Goal: Information Seeking & Learning: Learn about a topic

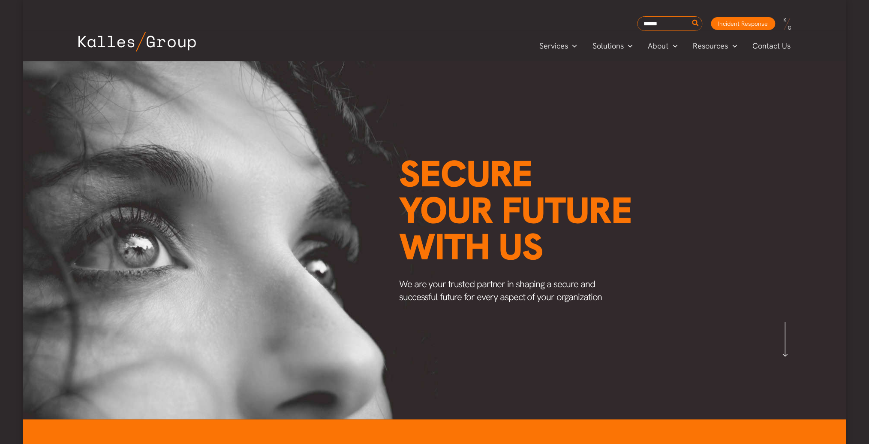
scroll to position [0, 1004]
click at [668, 101] on span "Careers" at bounding box center [662, 103] width 27 height 10
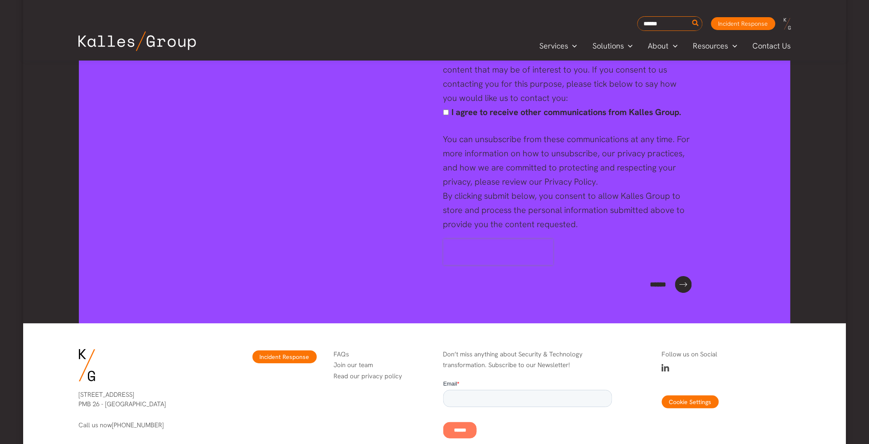
scroll to position [3315, 0]
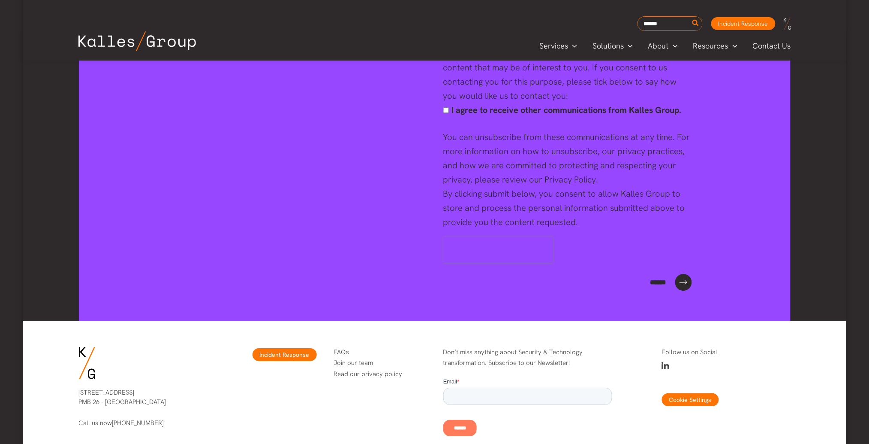
click at [357, 358] on link "Join our team" at bounding box center [353, 362] width 39 height 9
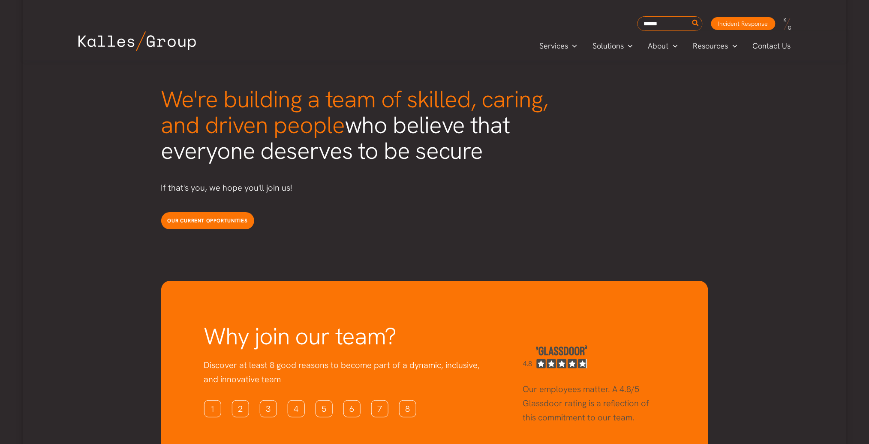
scroll to position [2133, 0]
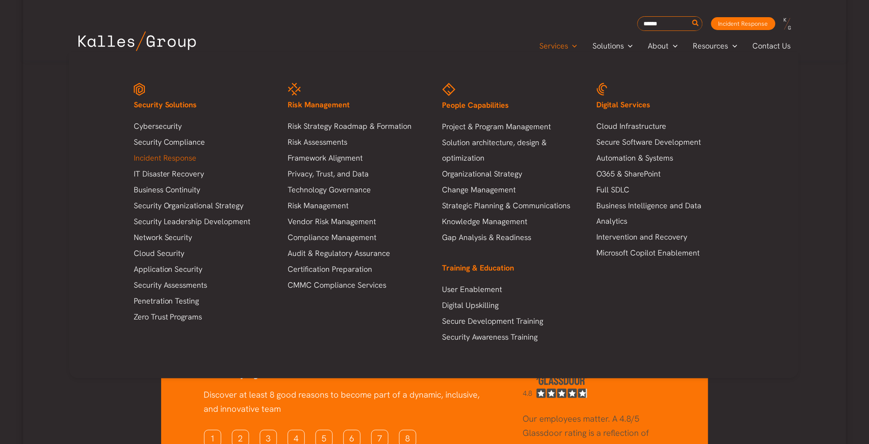
click at [192, 155] on link "Incident Response" at bounding box center [202, 157] width 137 height 15
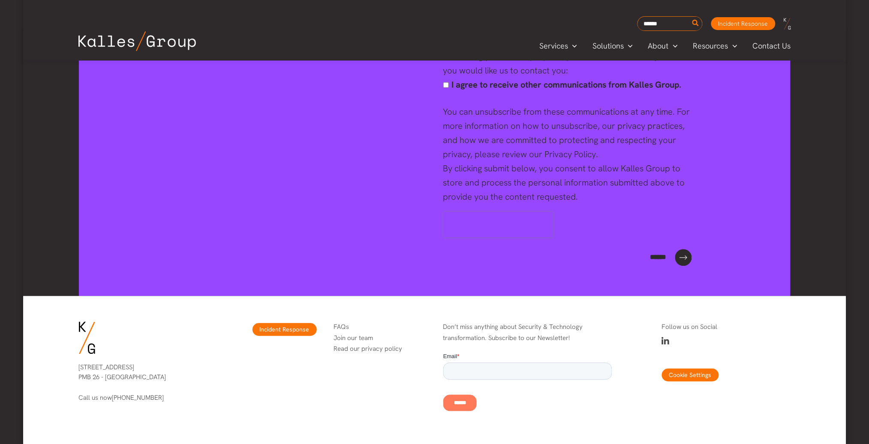
scroll to position [1724, 0]
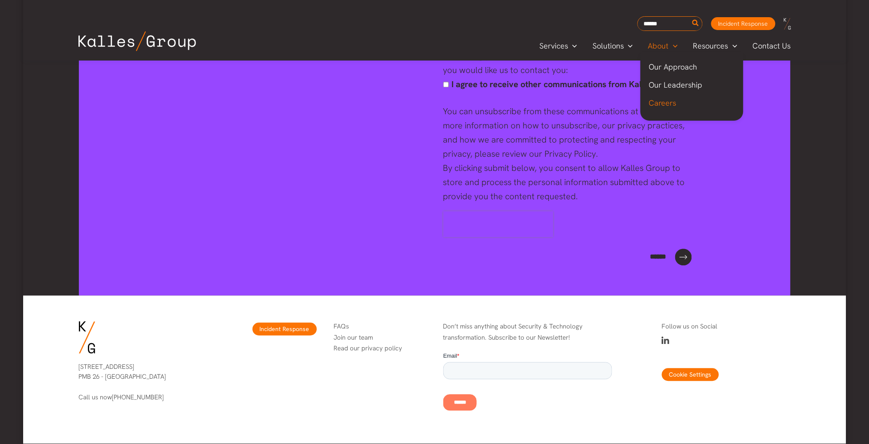
click at [670, 101] on span "Careers" at bounding box center [662, 103] width 27 height 10
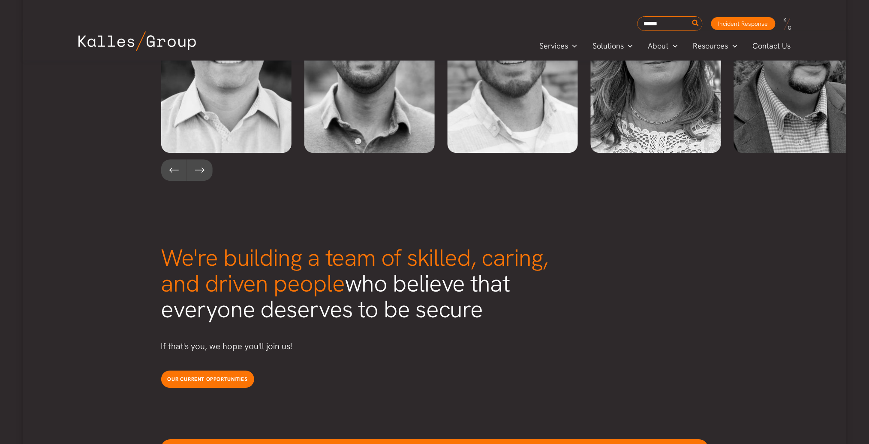
scroll to position [2003, 0]
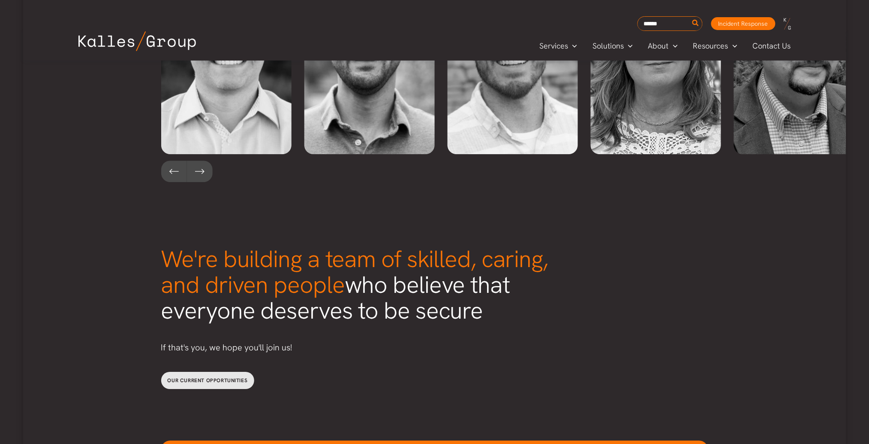
click at [203, 371] on link "Our current opportunities" at bounding box center [207, 379] width 93 height 17
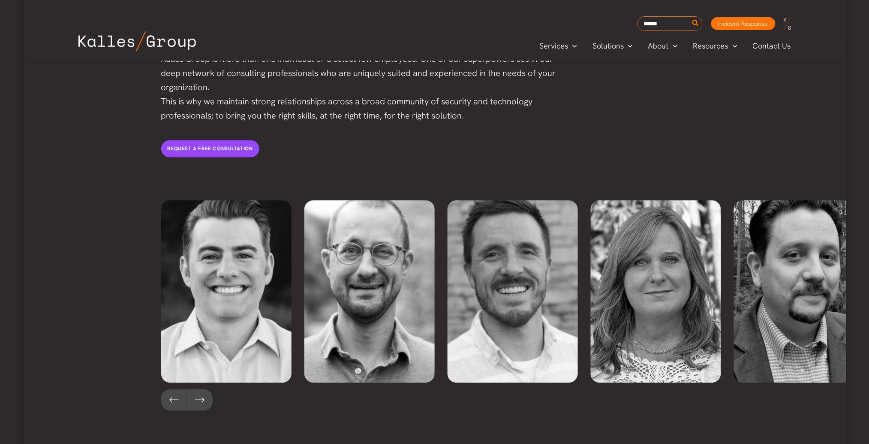
scroll to position [1774, 0]
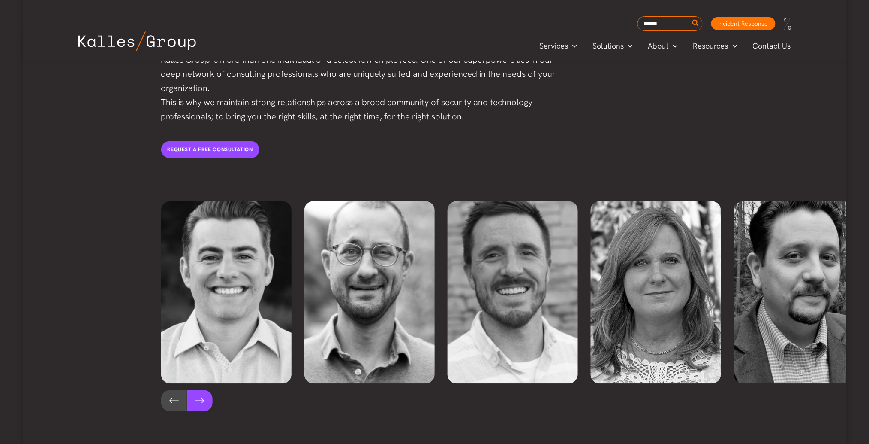
click at [202, 390] on button at bounding box center [200, 400] width 26 height 21
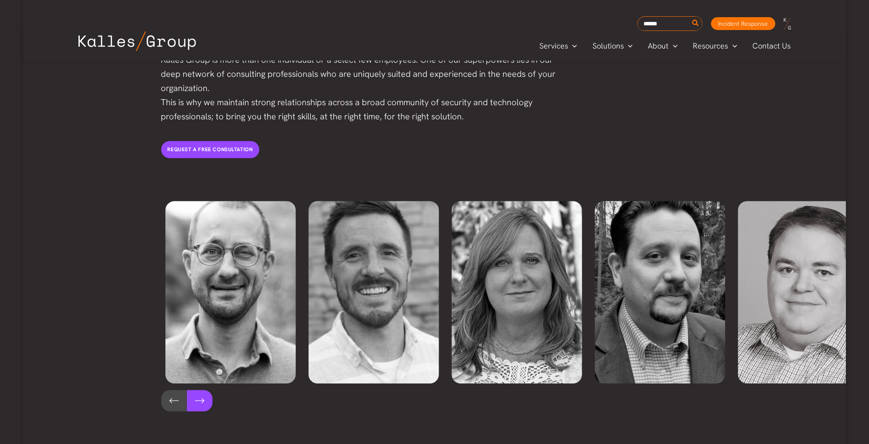
scroll to position [0, 143]
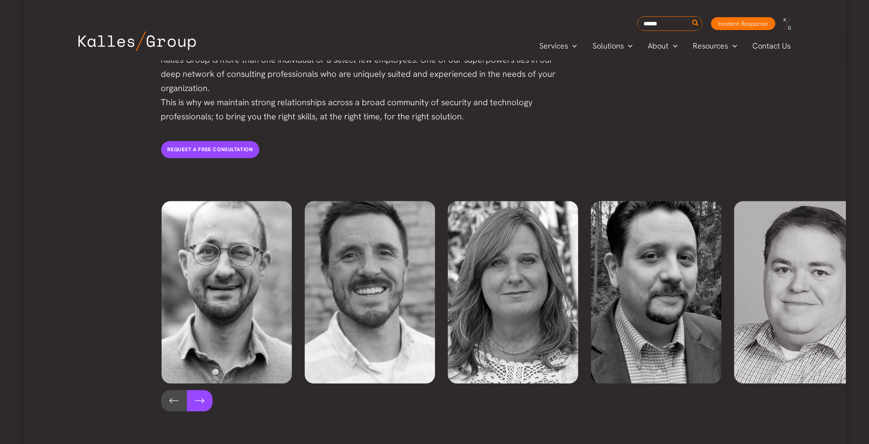
click at [202, 390] on button at bounding box center [200, 400] width 26 height 21
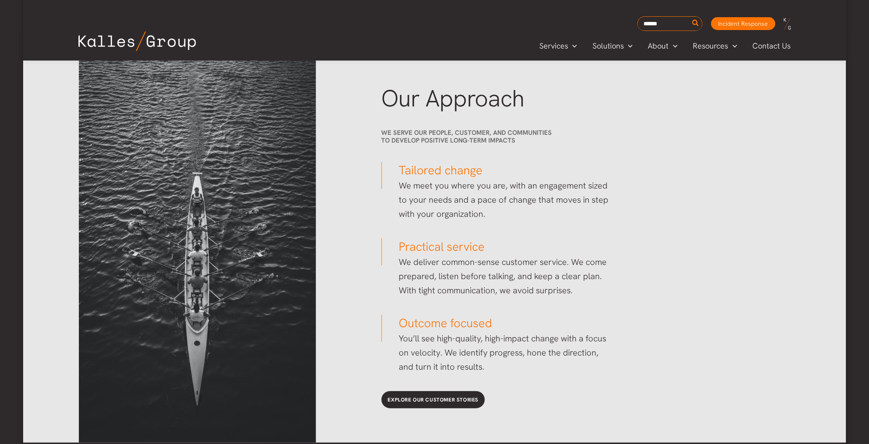
scroll to position [1201, 0]
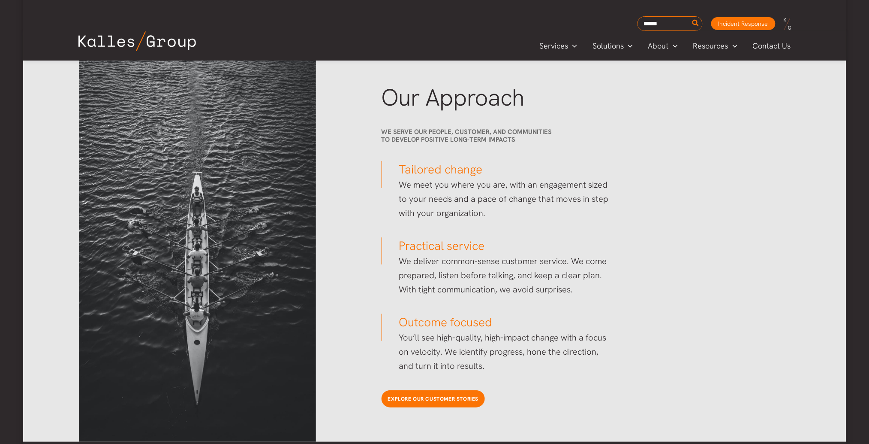
click at [432, 393] on link "Explore our customer stories" at bounding box center [434, 398] width 104 height 17
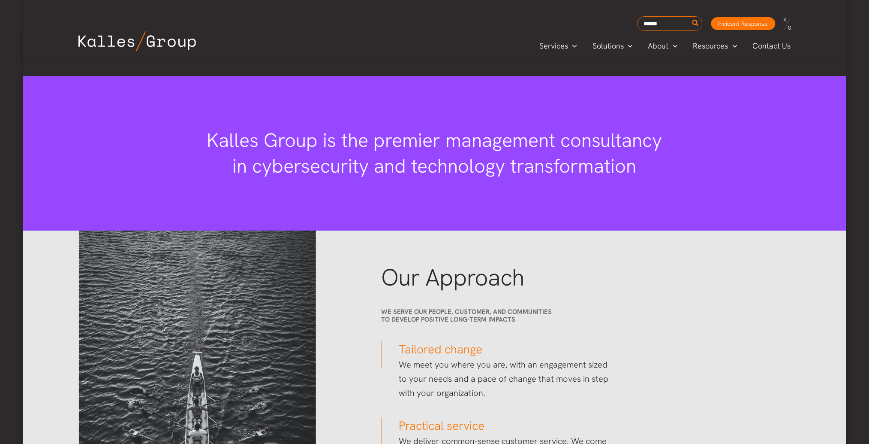
scroll to position [1023, 0]
